Goal: Information Seeking & Learning: Learn about a topic

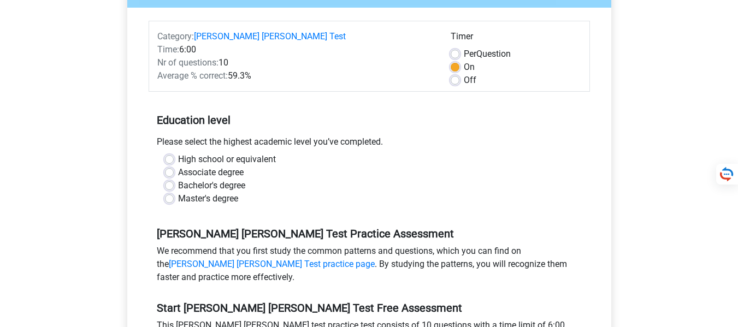
scroll to position [175, 0]
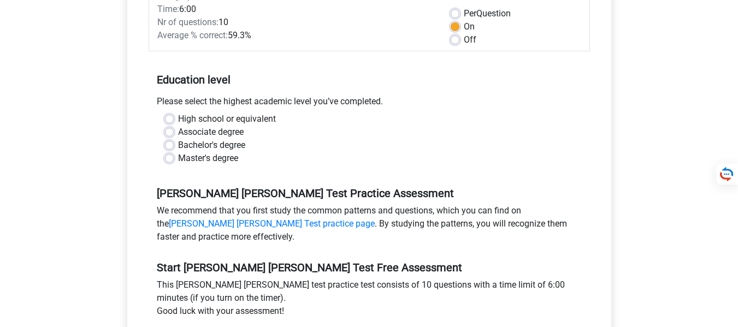
click at [193, 113] on label "High school or equivalent" at bounding box center [227, 119] width 98 height 13
click at [174, 113] on input "High school or equivalent" at bounding box center [169, 118] width 9 height 11
radio input "true"
click at [165, 126] on input "Associate degree" at bounding box center [169, 131] width 9 height 11
radio input "true"
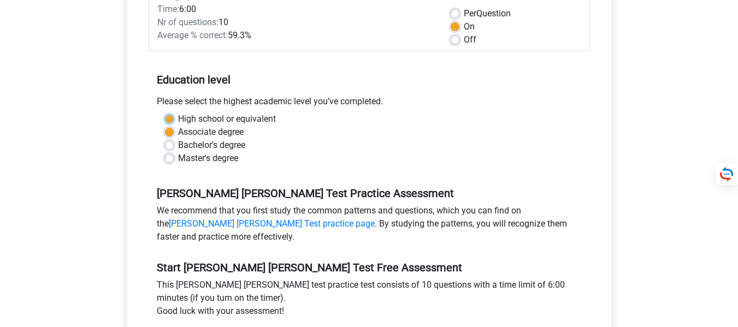
click at [165, 113] on input "High school or equivalent" at bounding box center [169, 118] width 9 height 11
radio input "true"
click at [351, 228] on div "We recommend that you first study the common patterns and questions, which you …" at bounding box center [370, 226] width 442 height 44
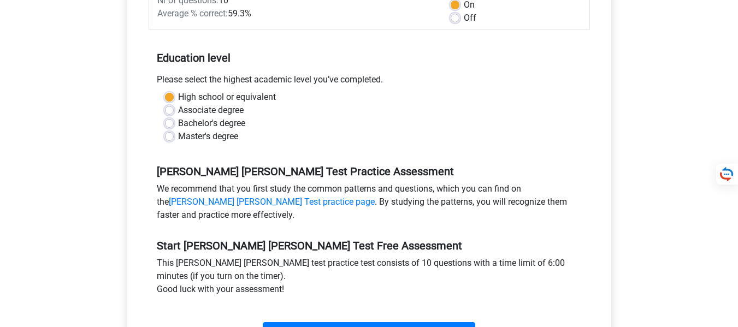
scroll to position [284, 0]
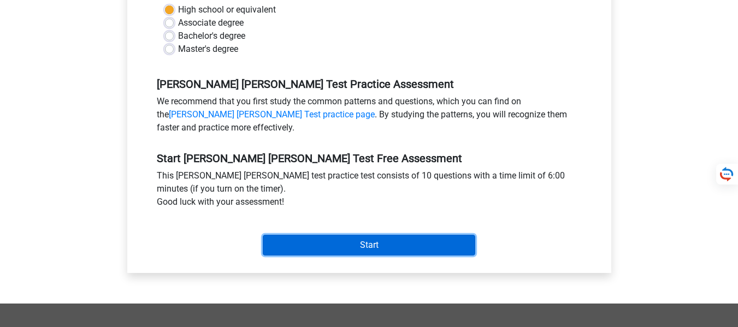
click at [351, 235] on input "Start" at bounding box center [369, 245] width 213 height 21
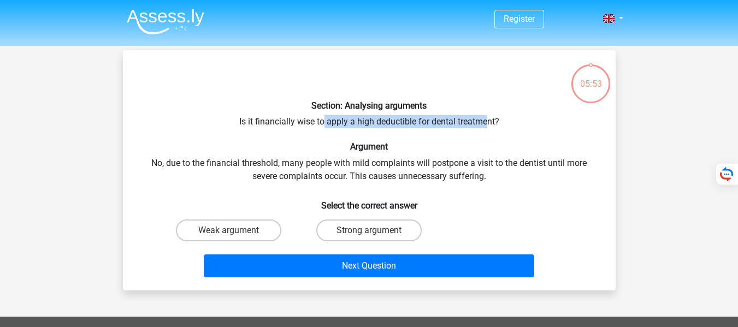
drag, startPoint x: 324, startPoint y: 124, endPoint x: 487, endPoint y: 121, distance: 163.4
click at [487, 121] on div "Section: Analysing arguments Is it financially wise to apply a high deductible …" at bounding box center [369, 170] width 484 height 223
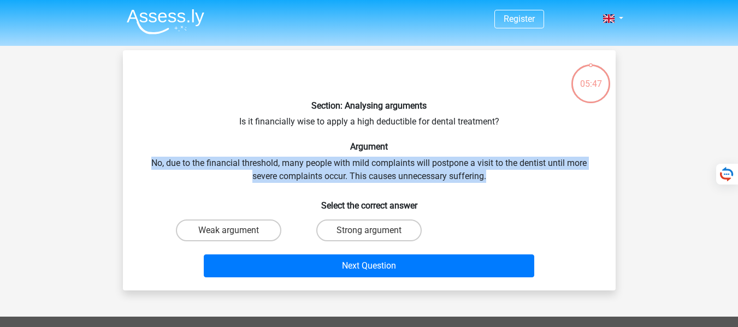
drag, startPoint x: 495, startPoint y: 177, endPoint x: 150, endPoint y: 159, distance: 345.8
click at [150, 159] on div "Section: Analysing arguments Is it financially wise to apply a high deductible …" at bounding box center [369, 170] width 484 height 223
click at [181, 183] on div "Section: Analysing arguments Is it financially wise to apply a high deductible …" at bounding box center [369, 170] width 484 height 223
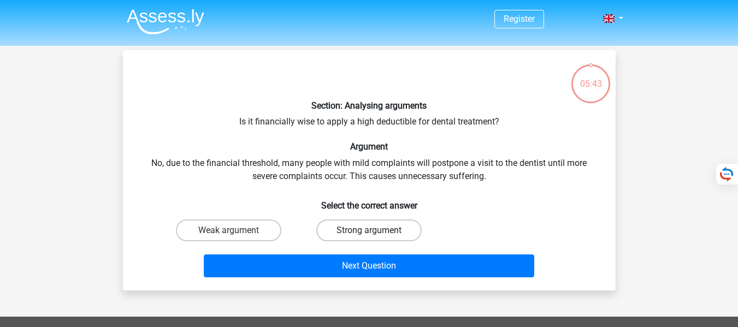
click at [351, 225] on label "Strong argument" at bounding box center [368, 231] width 105 height 22
click at [369, 231] on input "Strong argument" at bounding box center [372, 234] width 7 height 7
radio input "true"
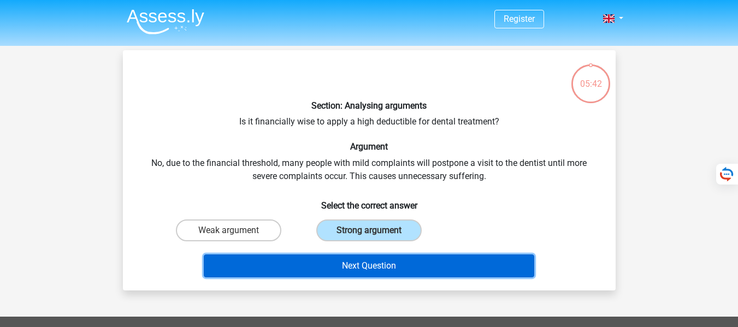
click at [354, 257] on button "Next Question" at bounding box center [369, 266] width 331 height 23
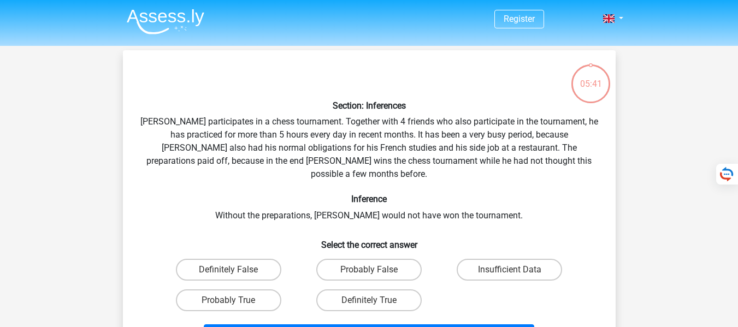
scroll to position [50, 0]
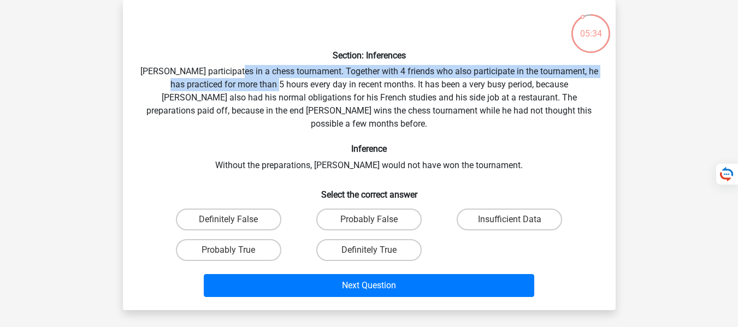
drag, startPoint x: 243, startPoint y: 76, endPoint x: 271, endPoint y: 86, distance: 29.6
click at [271, 86] on div "Section: Inferences [PERSON_NAME] participates in a chess tournament. Together …" at bounding box center [369, 155] width 484 height 293
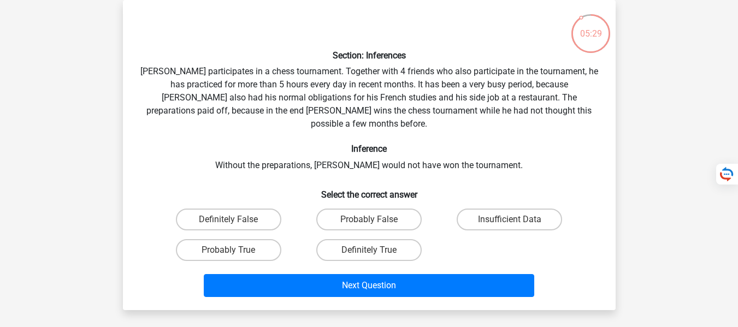
click at [368, 86] on div "Section: Inferences [PERSON_NAME] participates in a chess tournament. Together …" at bounding box center [369, 155] width 484 height 293
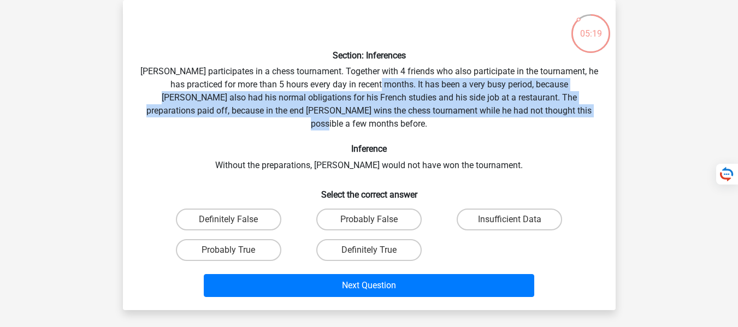
drag, startPoint x: 378, startPoint y: 84, endPoint x: 557, endPoint y: 112, distance: 182.0
click at [557, 112] on div "Section: Inferences [PERSON_NAME] participates in a chess tournament. Together …" at bounding box center [369, 155] width 484 height 293
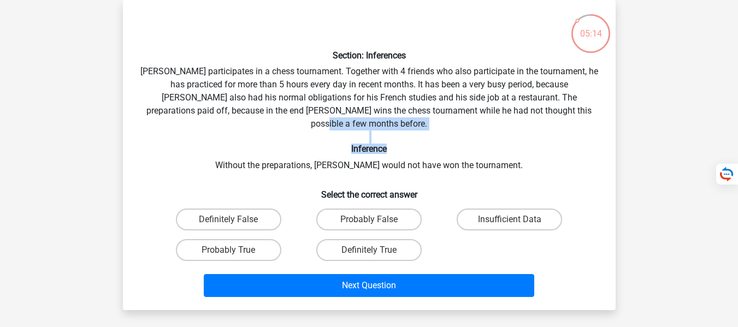
drag, startPoint x: 557, startPoint y: 112, endPoint x: 219, endPoint y: 133, distance: 338.9
click at [219, 133] on div "Section: Inferences [PERSON_NAME] participates in a chess tournament. Together …" at bounding box center [369, 155] width 484 height 293
click at [219, 144] on h6 "Inference" at bounding box center [369, 149] width 458 height 10
click at [218, 239] on label "Probably True" at bounding box center [228, 250] width 105 height 22
click at [228, 250] on input "Probably True" at bounding box center [231, 253] width 7 height 7
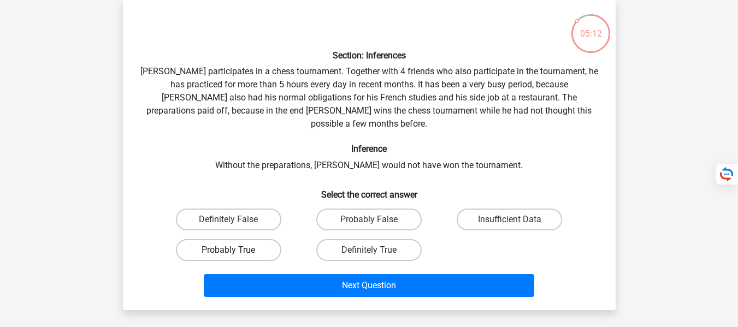
radio input "true"
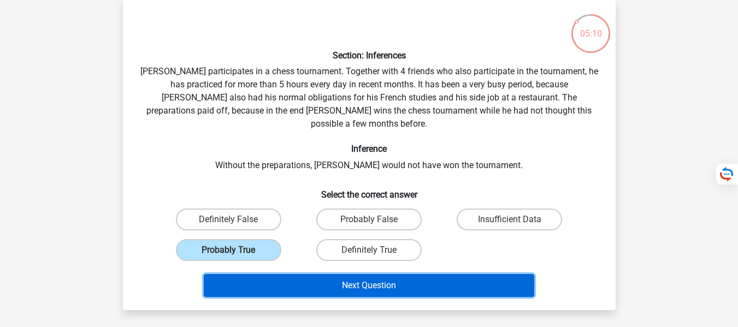
click at [225, 274] on button "Next Question" at bounding box center [369, 285] width 331 height 23
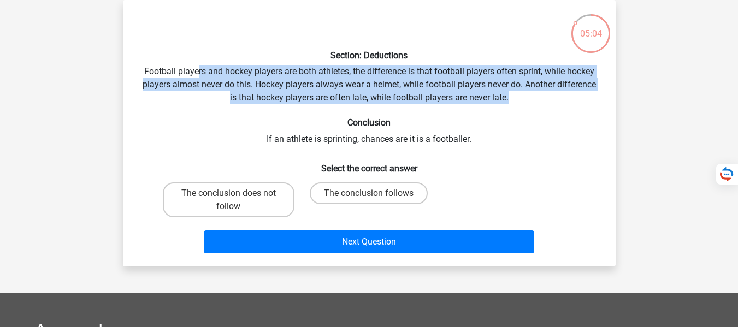
drag, startPoint x: 197, startPoint y: 64, endPoint x: 515, endPoint y: 95, distance: 320.1
click at [515, 95] on div "Section: Deductions Football players and hockey players are both athletes, the …" at bounding box center [369, 133] width 484 height 249
click at [515, 96] on div "Section: Deductions Football players and hockey players are both athletes, the …" at bounding box center [369, 133] width 484 height 249
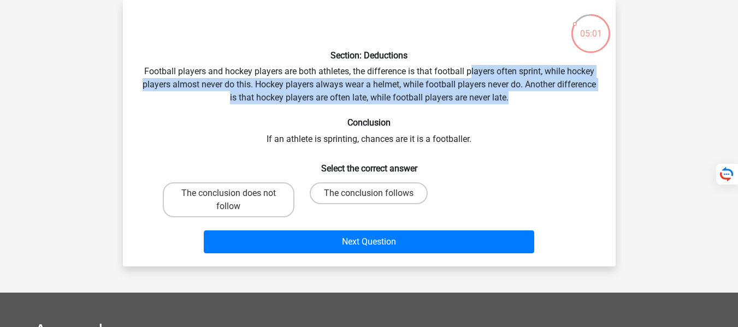
drag, startPoint x: 515, startPoint y: 96, endPoint x: 469, endPoint y: 69, distance: 53.6
click at [469, 69] on div "Section: Deductions Football players and hockey players are both athletes, the …" at bounding box center [369, 133] width 484 height 249
click at [258, 193] on label "The conclusion does not follow" at bounding box center [229, 200] width 132 height 35
click at [236, 193] on input "The conclusion does not follow" at bounding box center [231, 196] width 7 height 7
radio input "true"
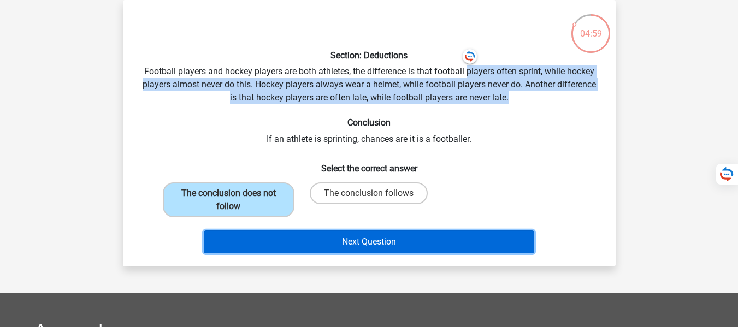
click at [302, 237] on button "Next Question" at bounding box center [369, 242] width 331 height 23
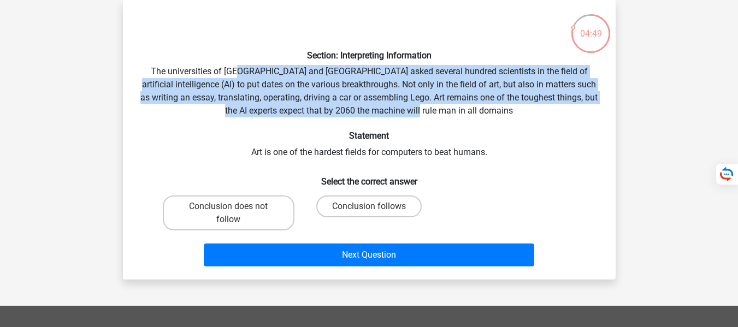
drag, startPoint x: 238, startPoint y: 75, endPoint x: 490, endPoint y: 110, distance: 254.4
click at [490, 110] on div "Section: Interpreting Information The universities of [GEOGRAPHIC_DATA] and [GE…" at bounding box center [369, 140] width 484 height 262
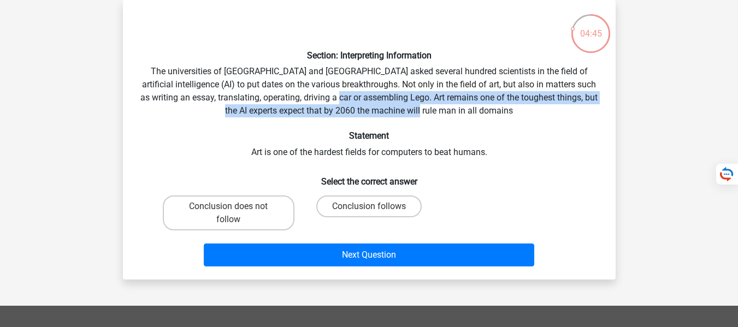
drag, startPoint x: 490, startPoint y: 109, endPoint x: 368, endPoint y: 94, distance: 122.3
click at [368, 94] on div "Section: Interpreting Information The universities of [GEOGRAPHIC_DATA] and [GE…" at bounding box center [369, 140] width 484 height 262
click at [369, 97] on div "Section: Interpreting Information The universities of [GEOGRAPHIC_DATA] and [GE…" at bounding box center [369, 140] width 484 height 262
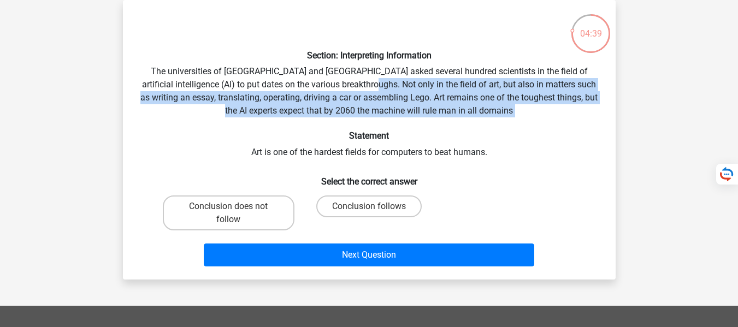
drag, startPoint x: 366, startPoint y: 86, endPoint x: 475, endPoint y: 118, distance: 113.3
click at [475, 118] on div "Section: Interpreting Information The universities of [GEOGRAPHIC_DATA] and [GE…" at bounding box center [369, 140] width 484 height 262
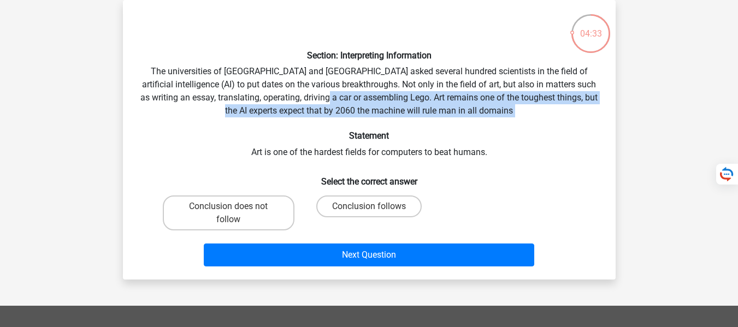
drag, startPoint x: 475, startPoint y: 118, endPoint x: 368, endPoint y: 82, distance: 112.5
click at [368, 82] on div "Section: Interpreting Information The universities of [GEOGRAPHIC_DATA] and [GE…" at bounding box center [369, 140] width 484 height 262
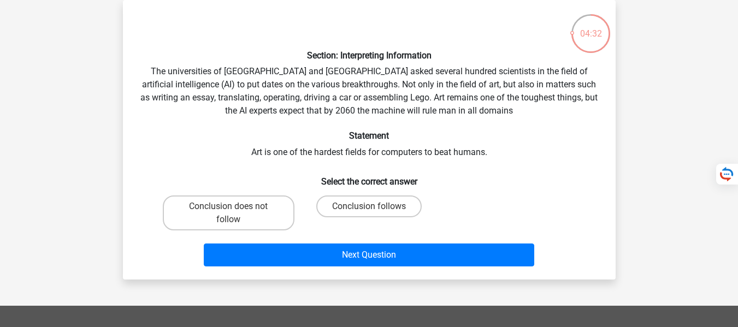
click at [304, 149] on div "Section: Interpreting Information The universities of [GEOGRAPHIC_DATA] and [GE…" at bounding box center [369, 140] width 484 height 262
click at [239, 208] on label "Conclusion does not follow" at bounding box center [229, 213] width 132 height 35
click at [236, 208] on input "Conclusion does not follow" at bounding box center [231, 210] width 7 height 7
radio input "true"
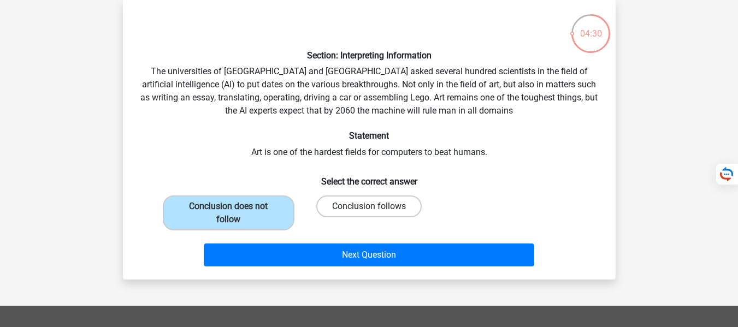
click at [348, 204] on label "Conclusion follows" at bounding box center [368, 207] width 105 height 22
click at [369, 207] on input "Conclusion follows" at bounding box center [372, 210] width 7 height 7
radio input "true"
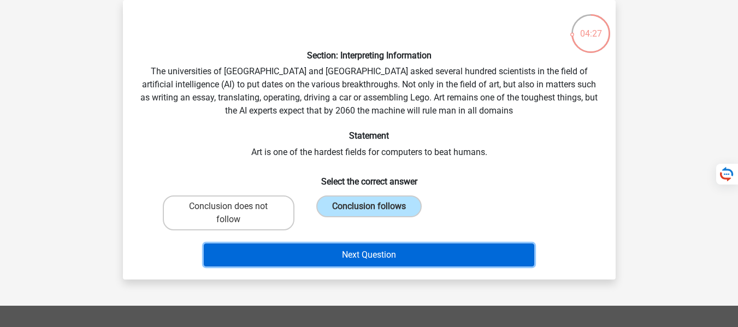
click at [286, 249] on button "Next Question" at bounding box center [369, 255] width 331 height 23
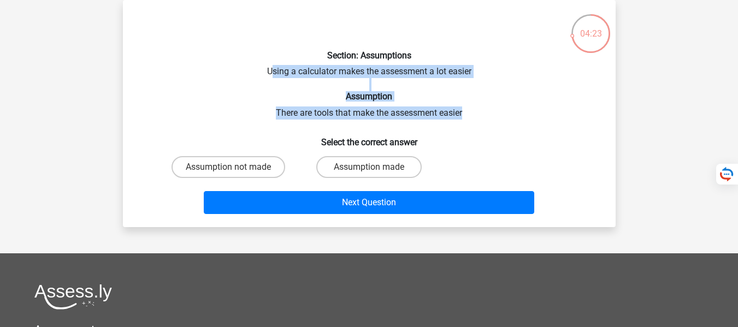
drag, startPoint x: 272, startPoint y: 68, endPoint x: 466, endPoint y: 110, distance: 199.0
click at [466, 110] on div "Section: Assumptions Using a calculator makes the assessment a lot easier Assum…" at bounding box center [369, 114] width 484 height 210
drag, startPoint x: 465, startPoint y: 107, endPoint x: 403, endPoint y: 73, distance: 70.4
click at [404, 72] on div "Section: Assumptions Using a calculator makes the assessment a lot easier Assum…" at bounding box center [369, 114] width 484 height 210
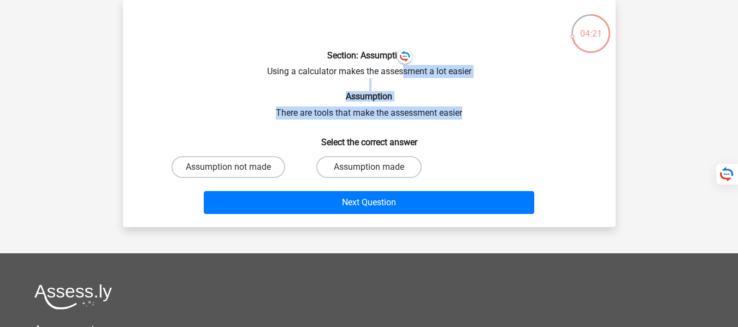
click at [403, 73] on div "Section: Assumptions Using a calculator makes the assessment a lot easier Assum…" at bounding box center [369, 114] width 484 height 210
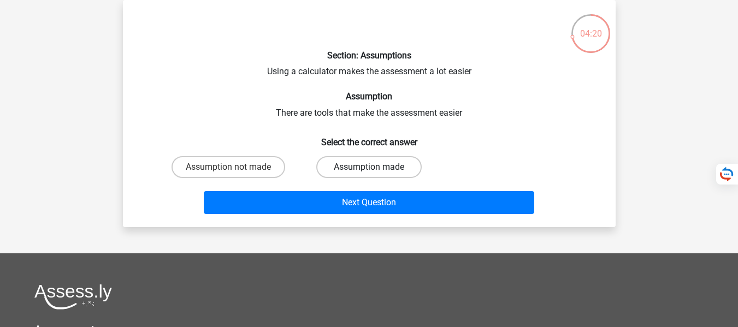
click at [362, 168] on label "Assumption made" at bounding box center [368, 167] width 105 height 22
click at [369, 168] on input "Assumption made" at bounding box center [372, 170] width 7 height 7
radio input "true"
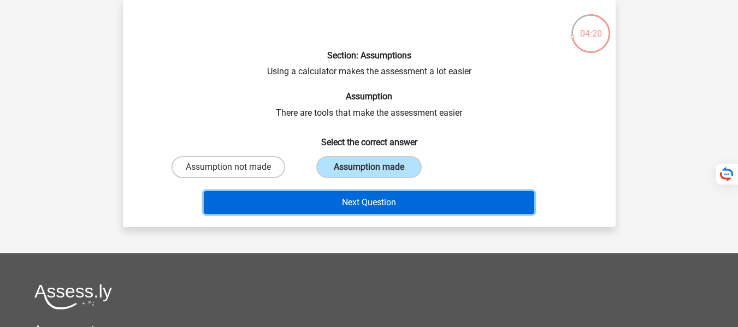
click at [335, 201] on button "Next Question" at bounding box center [369, 202] width 331 height 23
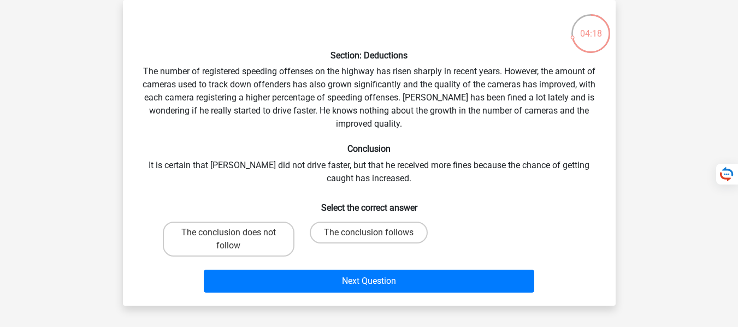
click at [200, 68] on div "Section: Deductions The number of registered speeding offenses on the highway h…" at bounding box center [369, 153] width 484 height 289
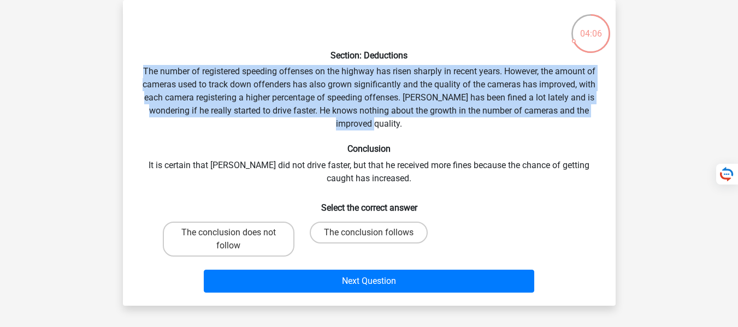
drag, startPoint x: 142, startPoint y: 74, endPoint x: 425, endPoint y: 125, distance: 287.1
click at [425, 125] on div "Section: Deductions The number of registered speeding offenses on the highway h…" at bounding box center [369, 153] width 484 height 289
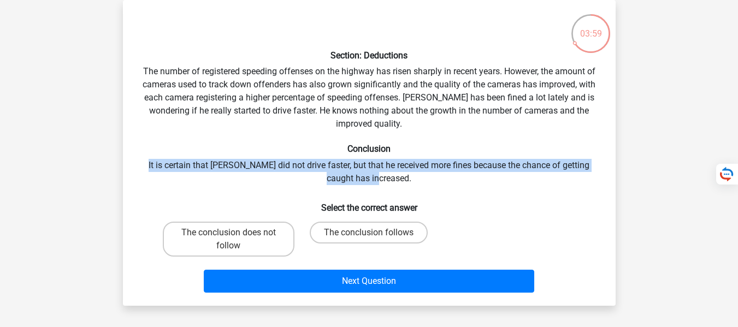
drag, startPoint x: 397, startPoint y: 174, endPoint x: 144, endPoint y: 160, distance: 253.5
click at [144, 160] on div "Section: Deductions The number of registered speeding offenses on the highway h…" at bounding box center [369, 153] width 484 height 289
drag, startPoint x: 144, startPoint y: 160, endPoint x: 401, endPoint y: 173, distance: 257.7
click at [401, 173] on div "Section: Deductions The number of registered speeding offenses on the highway h…" at bounding box center [369, 153] width 484 height 289
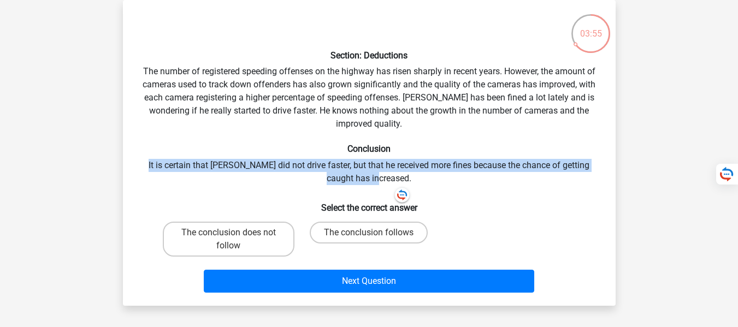
click at [397, 167] on div "Section: Deductions The number of registered speeding offenses on the highway h…" at bounding box center [369, 153] width 484 height 289
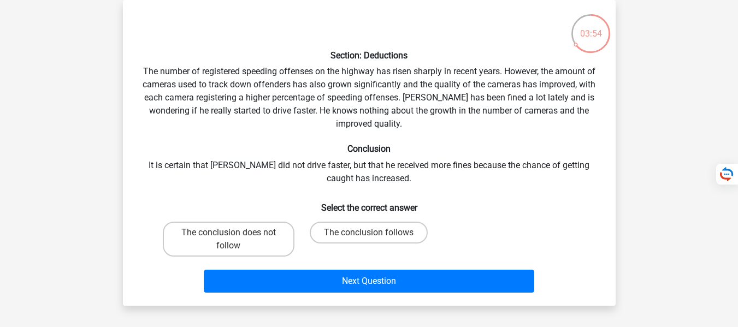
click at [397, 167] on div "Section: Deductions The number of registered speeding offenses on the highway h…" at bounding box center [369, 153] width 484 height 289
click at [230, 236] on input "The conclusion does not follow" at bounding box center [231, 236] width 7 height 7
radio input "true"
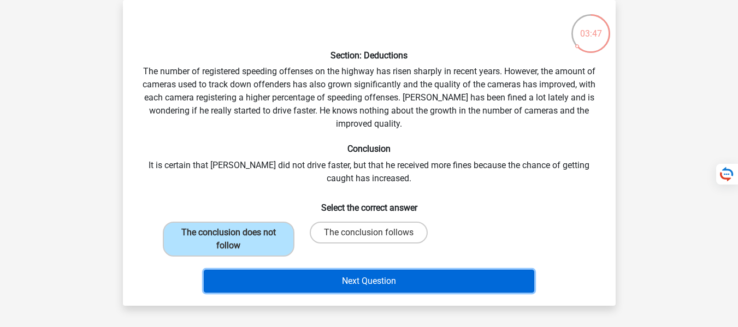
click at [260, 273] on button "Next Question" at bounding box center [369, 281] width 331 height 23
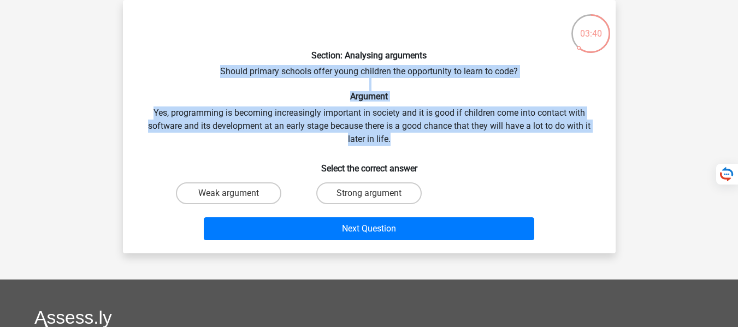
drag, startPoint x: 222, startPoint y: 67, endPoint x: 412, endPoint y: 136, distance: 202.1
click at [412, 136] on div "Section: Analysing arguments Should primary schools offer young children the op…" at bounding box center [369, 127] width 484 height 236
click at [412, 140] on div "Section: Analysing arguments Should primary schools offer young children the op…" at bounding box center [369, 127] width 484 height 236
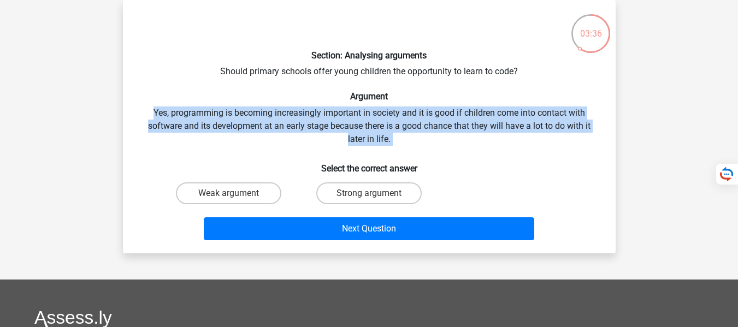
drag, startPoint x: 412, startPoint y: 140, endPoint x: 156, endPoint y: 107, distance: 257.9
click at [156, 107] on div "Section: Analysing arguments Should primary schools offer young children the op…" at bounding box center [369, 127] width 484 height 236
click at [233, 165] on h6 "Select the correct answer" at bounding box center [369, 164] width 458 height 19
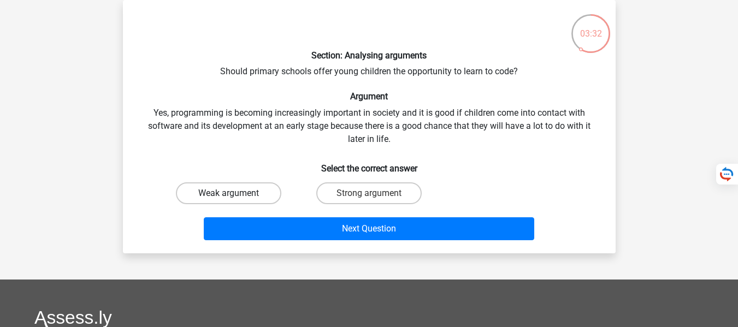
click at [220, 188] on label "Weak argument" at bounding box center [228, 194] width 105 height 22
click at [228, 193] on input "Weak argument" at bounding box center [231, 196] width 7 height 7
radio input "true"
click at [231, 215] on div "Next Question" at bounding box center [369, 227] width 458 height 36
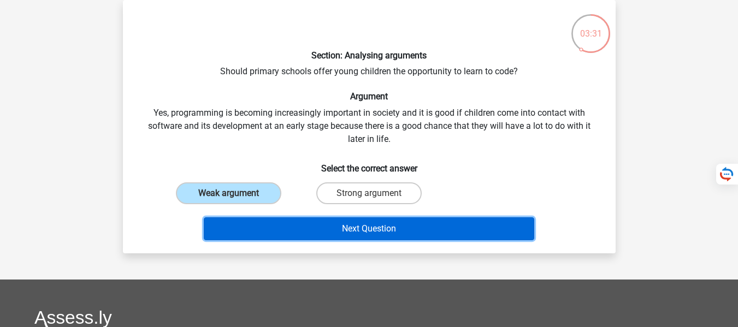
click at [234, 218] on button "Next Question" at bounding box center [369, 229] width 331 height 23
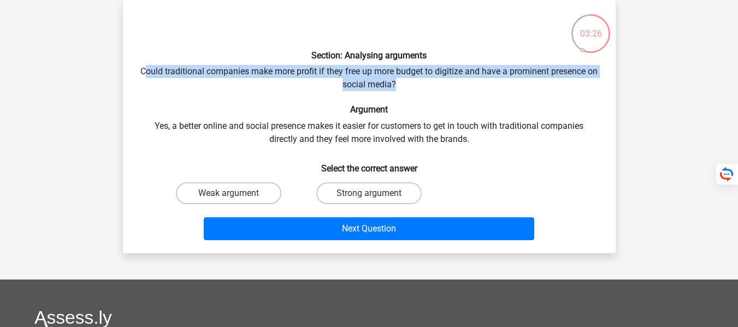
drag, startPoint x: 150, startPoint y: 78, endPoint x: 444, endPoint y: 83, distance: 294.0
click at [444, 83] on div "Section: Analysing arguments Could traditional companies make more profit if th…" at bounding box center [369, 127] width 484 height 236
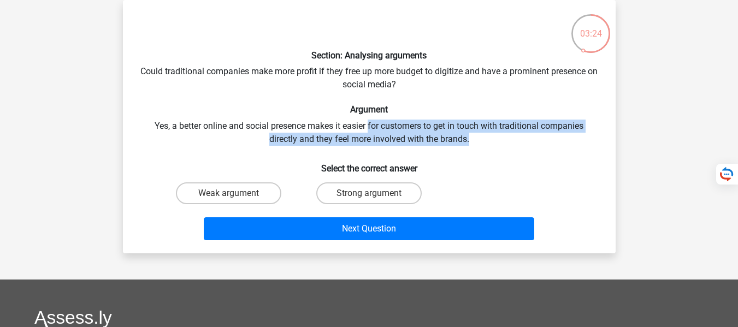
drag, startPoint x: 479, startPoint y: 142, endPoint x: 370, endPoint y: 117, distance: 111.5
click at [370, 117] on div "Section: Analysing arguments Could traditional companies make more profit if th…" at bounding box center [369, 127] width 484 height 236
click at [341, 196] on label "Strong argument" at bounding box center [368, 194] width 105 height 22
click at [369, 196] on input "Strong argument" at bounding box center [372, 196] width 7 height 7
radio input "true"
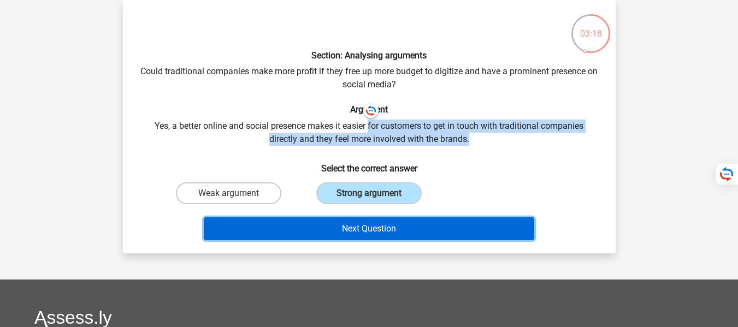
click at [317, 222] on button "Next Question" at bounding box center [369, 229] width 331 height 23
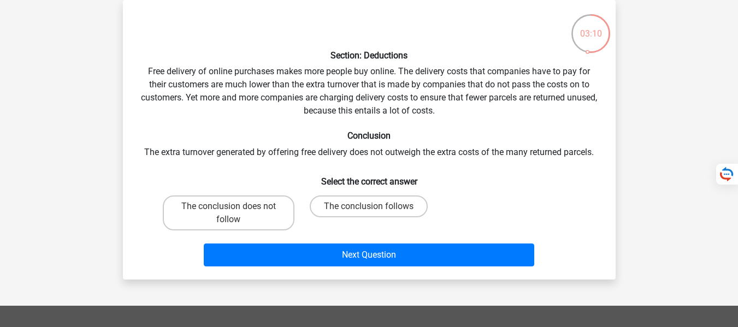
drag, startPoint x: 368, startPoint y: 110, endPoint x: 472, endPoint y: 128, distance: 105.4
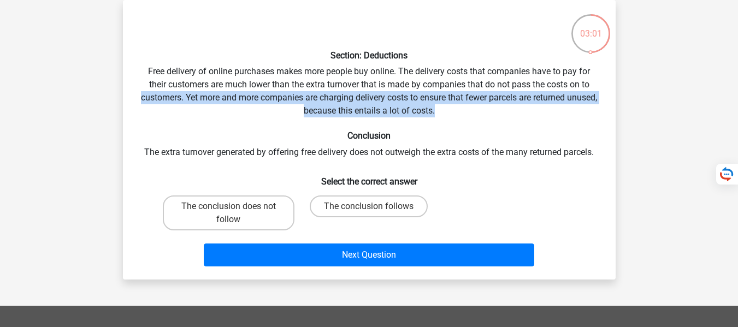
drag, startPoint x: 462, startPoint y: 109, endPoint x: 152, endPoint y: 97, distance: 310.1
click at [152, 97] on div "Section: Deductions Free delivery of online purchases makes more people buy onl…" at bounding box center [369, 140] width 484 height 262
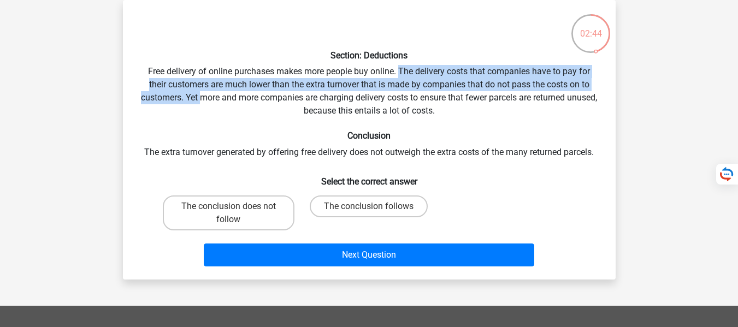
drag, startPoint x: 401, startPoint y: 73, endPoint x: 216, endPoint y: 102, distance: 187.0
click at [216, 102] on div "Section: Deductions Free delivery of online purchases makes more people buy onl…" at bounding box center [369, 140] width 484 height 262
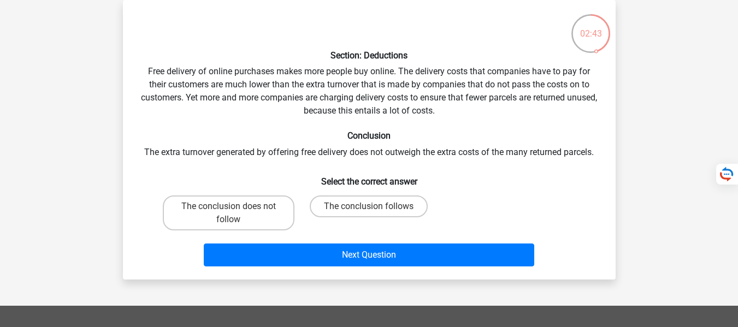
click at [257, 143] on div "Section: Deductions Free delivery of online purchases makes more people buy onl…" at bounding box center [369, 140] width 484 height 262
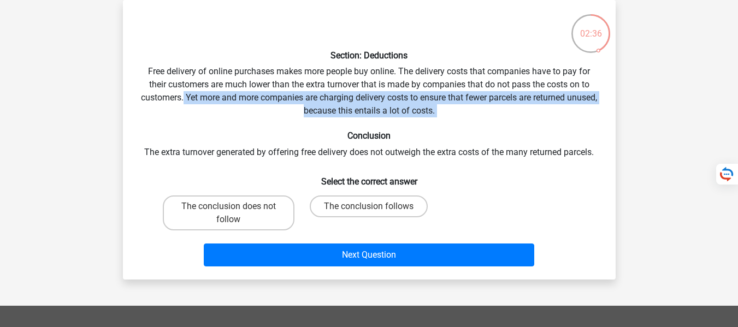
drag, startPoint x: 463, startPoint y: 119, endPoint x: 198, endPoint y: 97, distance: 265.9
click at [198, 97] on div "Section: Deductions Free delivery of online purchases makes more people buy onl…" at bounding box center [369, 140] width 484 height 262
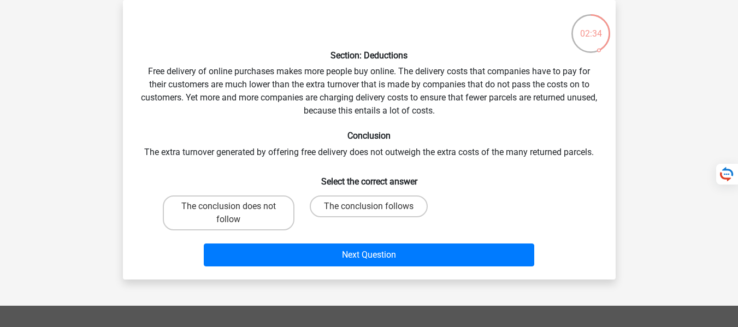
drag, startPoint x: 231, startPoint y: 161, endPoint x: 290, endPoint y: 186, distance: 63.9
click at [290, 186] on div "Section: Deductions Free delivery of online purchases makes more people buy onl…" at bounding box center [369, 140] width 484 height 262
click at [343, 197] on label "The conclusion follows" at bounding box center [369, 207] width 118 height 22
click at [369, 207] on input "The conclusion follows" at bounding box center [372, 210] width 7 height 7
radio input "true"
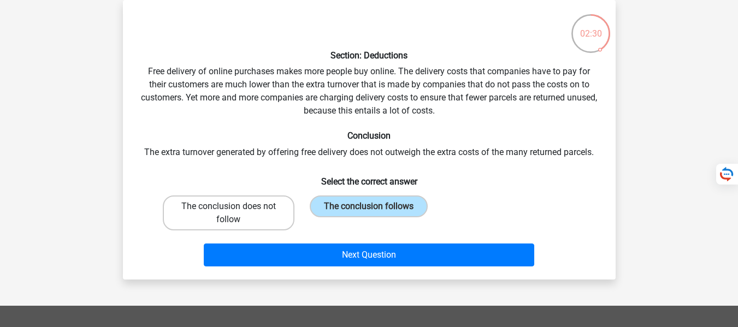
click at [266, 210] on label "The conclusion does not follow" at bounding box center [229, 213] width 132 height 35
click at [236, 210] on input "The conclusion does not follow" at bounding box center [231, 210] width 7 height 7
radio input "true"
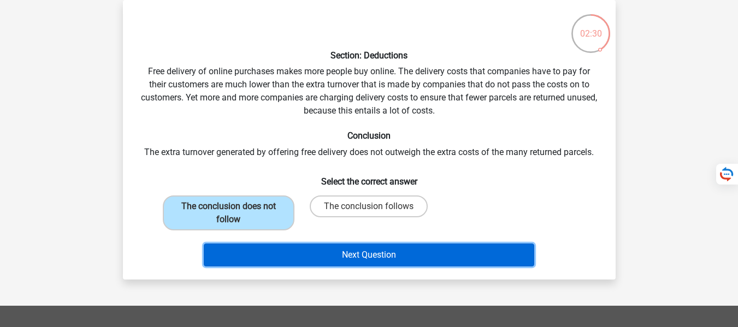
click at [290, 259] on button "Next Question" at bounding box center [369, 255] width 331 height 23
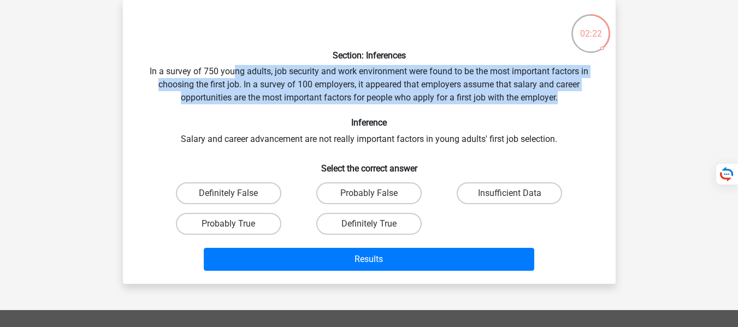
drag, startPoint x: 236, startPoint y: 72, endPoint x: 565, endPoint y: 95, distance: 329.8
click at [565, 95] on div "Section: Inferences In a survey of 750 young adults, job security and work envi…" at bounding box center [369, 142] width 484 height 267
drag, startPoint x: 589, startPoint y: 98, endPoint x: 145, endPoint y: 74, distance: 443.8
click at [145, 74] on div "Section: Inferences In a survey of 750 young adults, job security and work envi…" at bounding box center [369, 142] width 484 height 267
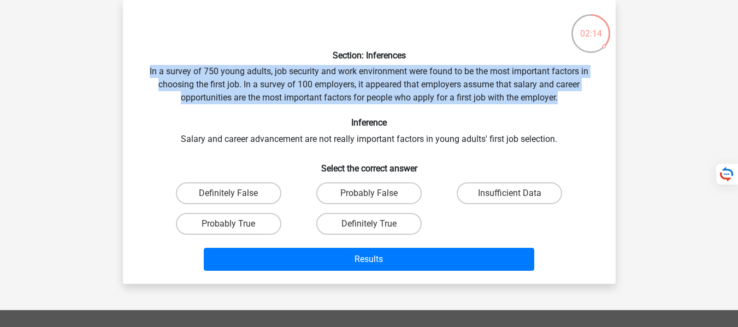
click at [145, 74] on div "Section: Inferences In a survey of 750 young adults, job security and work envi…" at bounding box center [369, 142] width 484 height 267
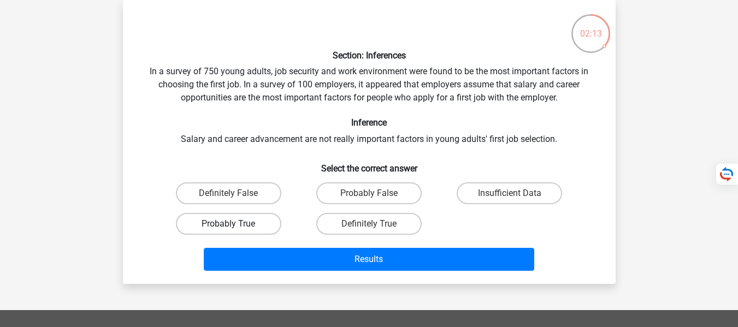
click at [228, 229] on label "Probably True" at bounding box center [228, 224] width 105 height 22
click at [228, 229] on input "Probably True" at bounding box center [231, 227] width 7 height 7
radio input "true"
click at [481, 202] on label "Insufficient Data" at bounding box center [509, 194] width 105 height 22
click at [510, 201] on input "Insufficient Data" at bounding box center [513, 196] width 7 height 7
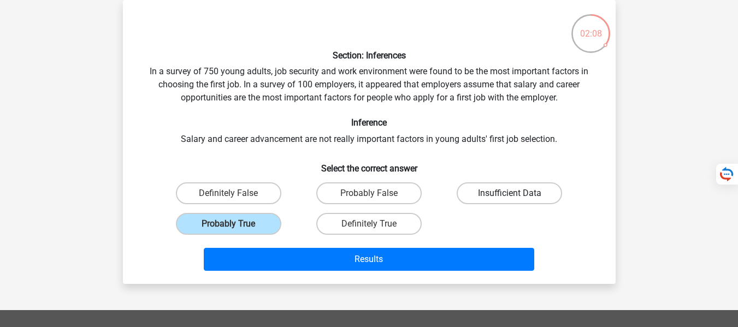
radio input "true"
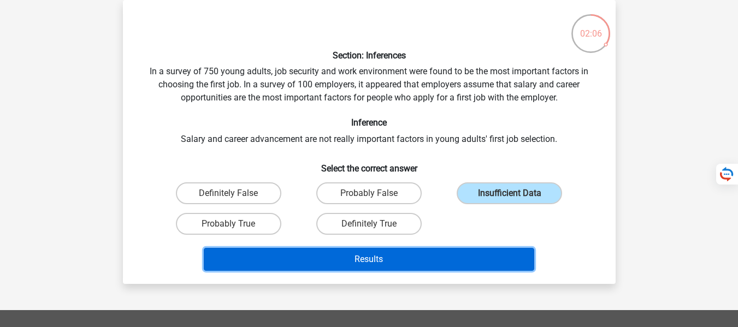
click at [421, 259] on button "Results" at bounding box center [369, 259] width 331 height 23
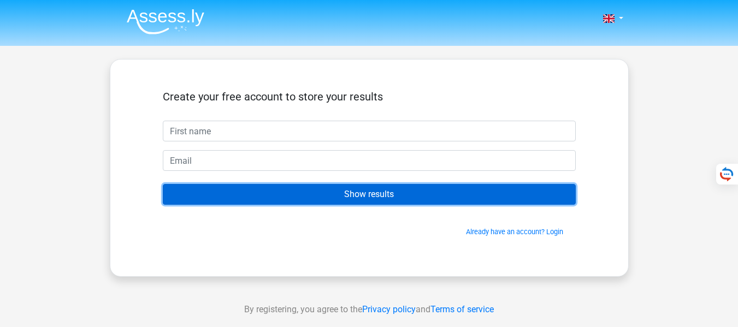
click at [444, 203] on input "Show results" at bounding box center [369, 194] width 413 height 21
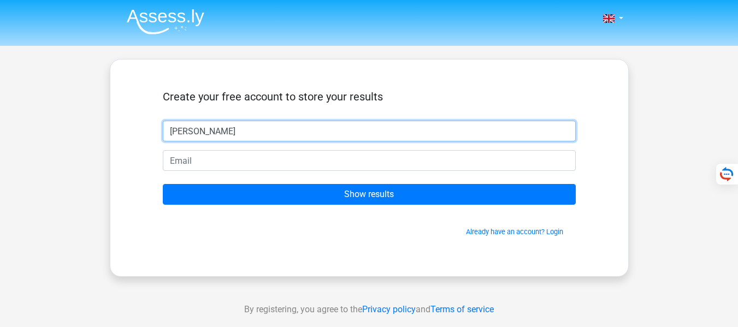
type input "[PERSON_NAME]"
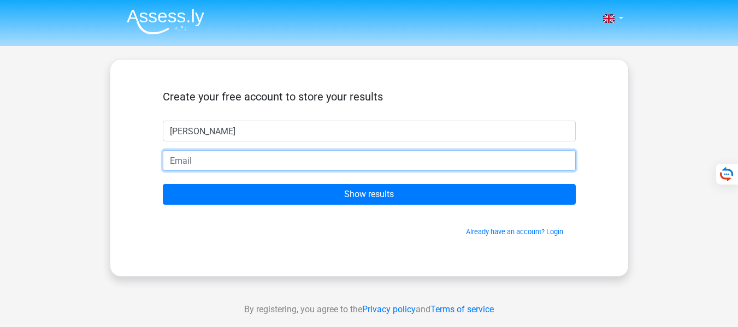
click at [308, 157] on input "email" at bounding box center [369, 160] width 413 height 21
type input "allanahneale@gmail.com"
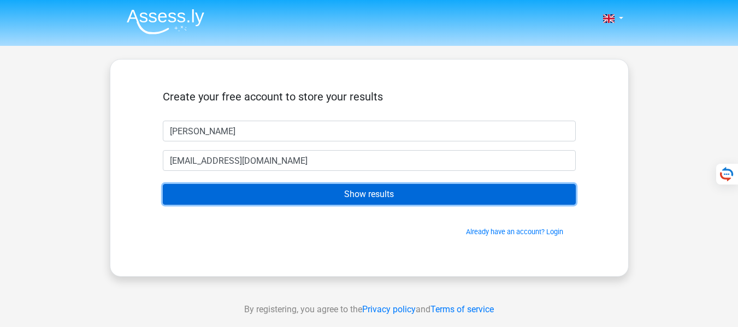
click at [272, 195] on input "Show results" at bounding box center [369, 194] width 413 height 21
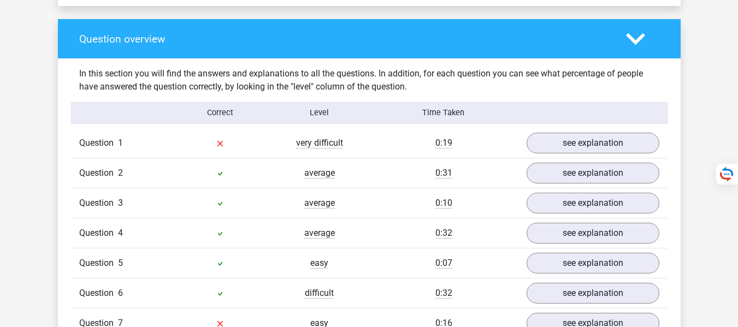
scroll to position [809, 0]
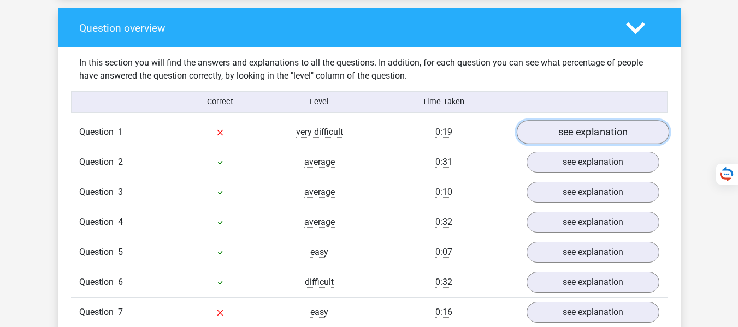
click at [581, 131] on link "see explanation" at bounding box center [592, 132] width 152 height 24
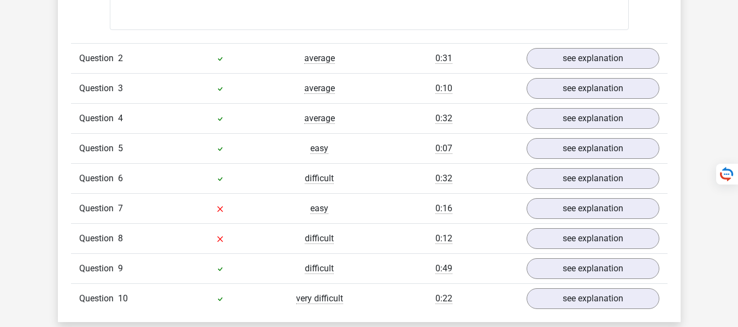
scroll to position [1246, 0]
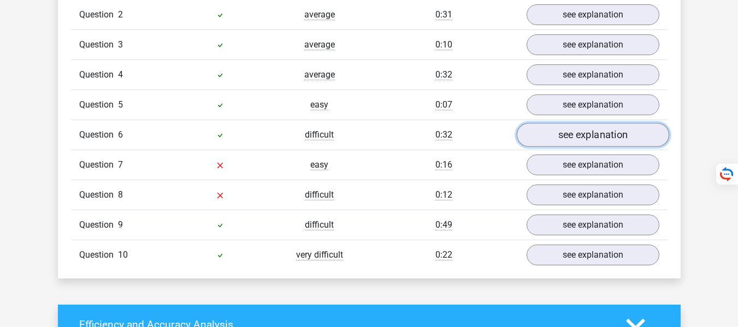
click at [581, 132] on link "see explanation" at bounding box center [592, 136] width 152 height 24
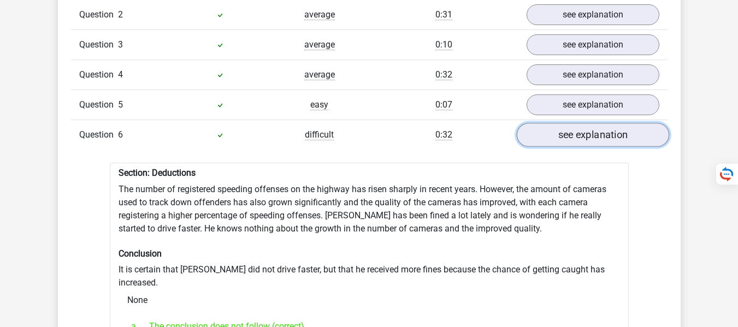
click at [581, 132] on link "see explanation" at bounding box center [592, 136] width 152 height 24
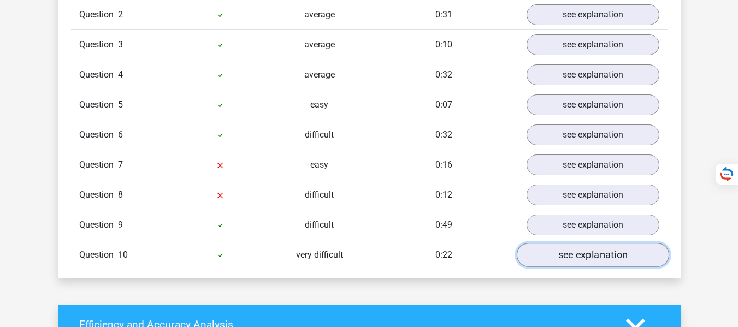
click at [603, 244] on link "see explanation" at bounding box center [592, 256] width 152 height 24
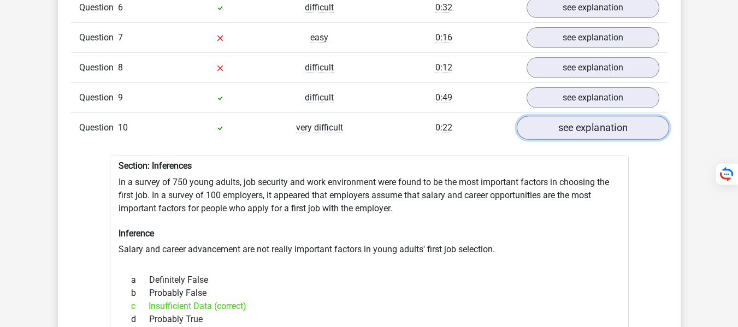
scroll to position [1333, 0]
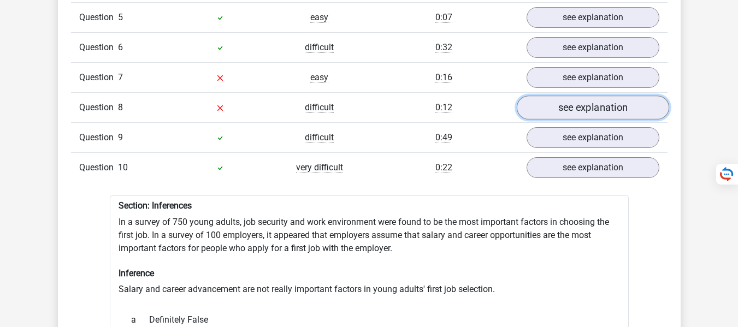
click at [581, 96] on link "see explanation" at bounding box center [592, 108] width 152 height 24
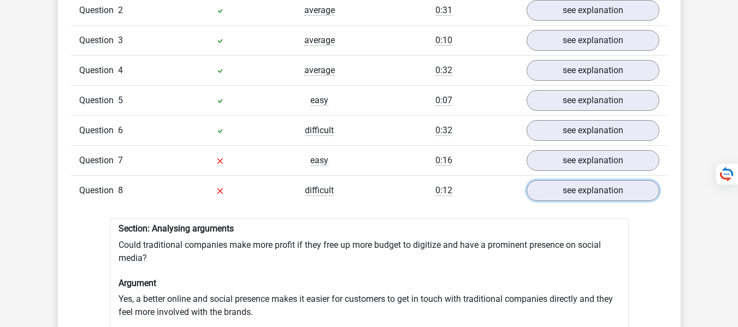
scroll to position [1246, 0]
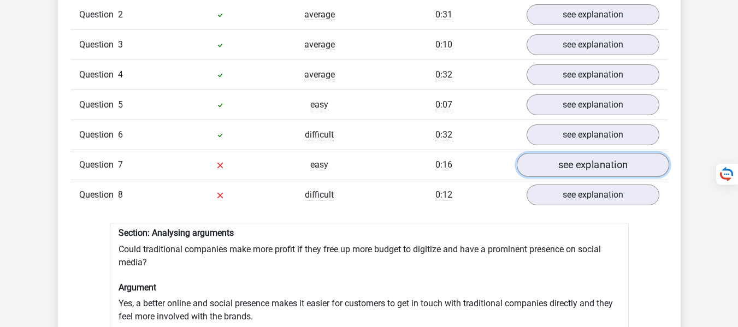
click at [573, 156] on link "see explanation" at bounding box center [592, 166] width 152 height 24
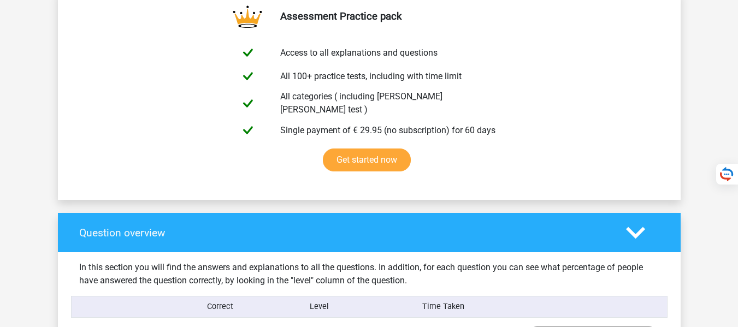
scroll to position [590, 0]
